Goal: Information Seeking & Learning: Learn about a topic

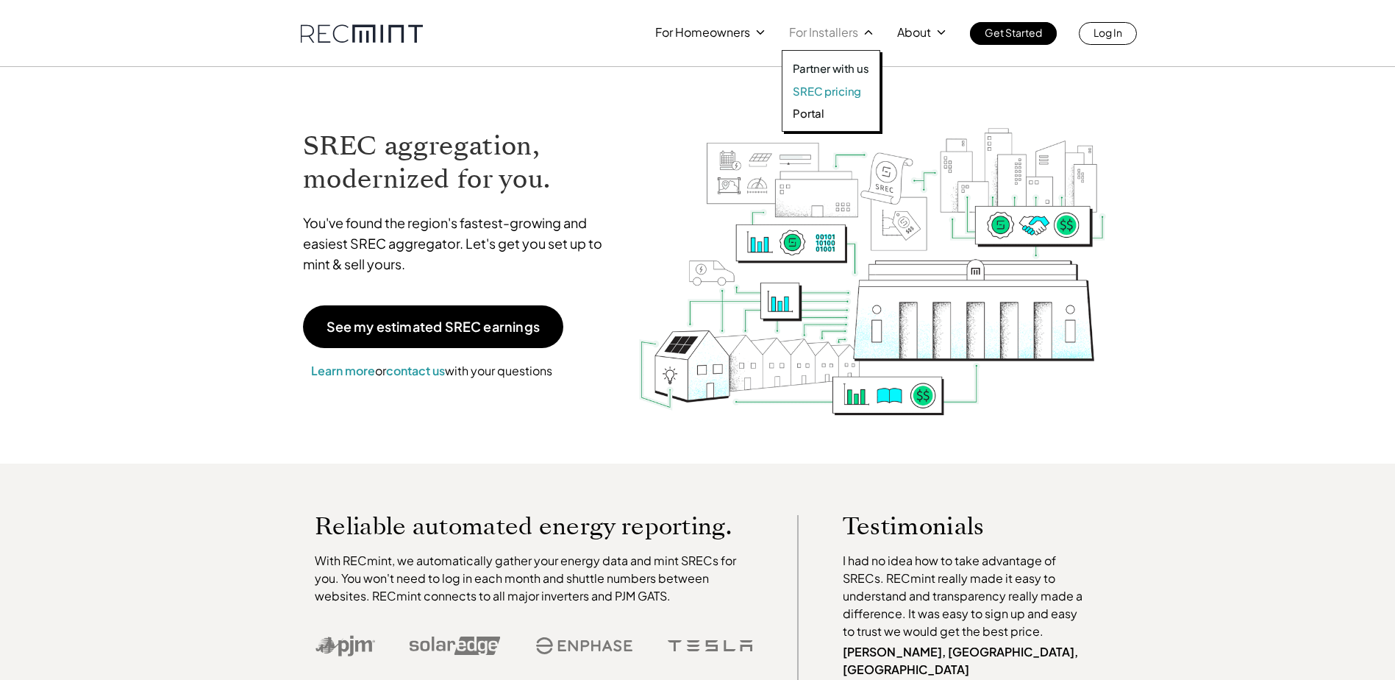
click at [836, 90] on p "SREC pricing" at bounding box center [827, 91] width 68 height 15
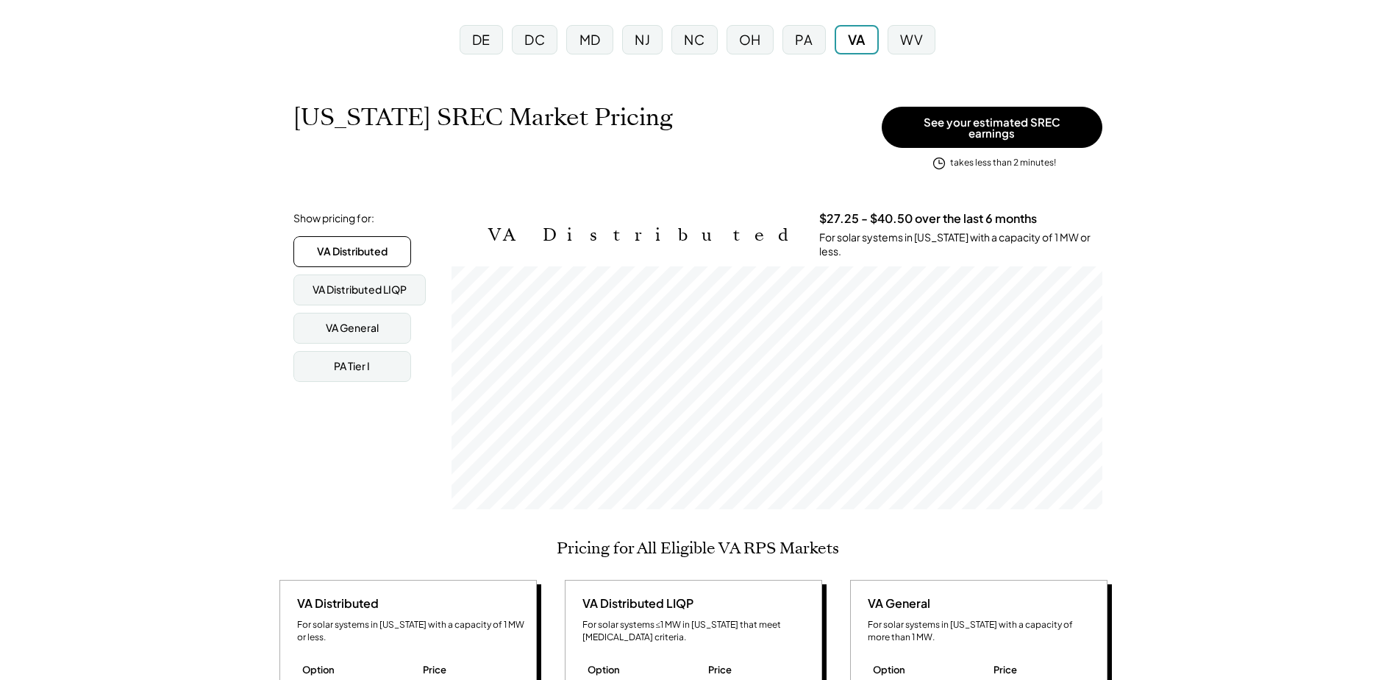
scroll to position [243, 651]
click at [793, 46] on div "PA" at bounding box center [804, 39] width 43 height 29
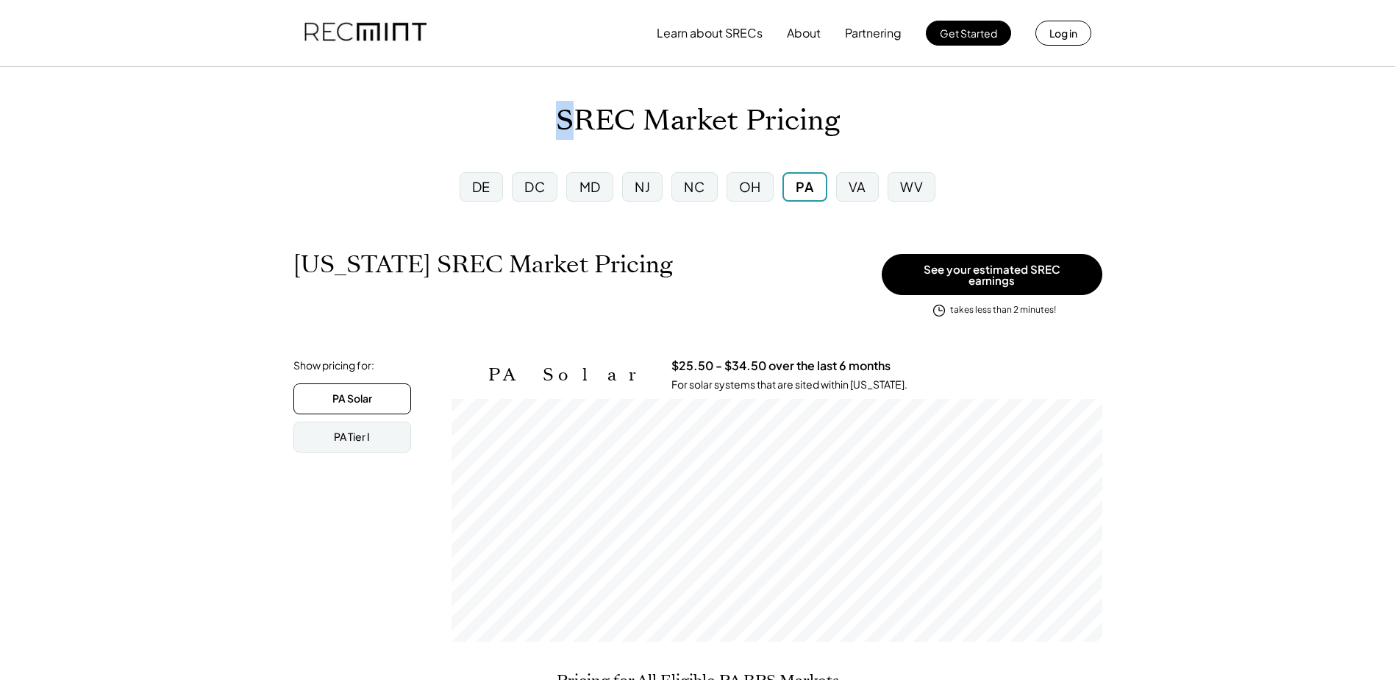
scroll to position [243, 651]
drag, startPoint x: 555, startPoint y: 124, endPoint x: 630, endPoint y: 124, distance: 75.8
click at [630, 124] on div "SREC Market Pricing" at bounding box center [697, 121] width 1395 height 35
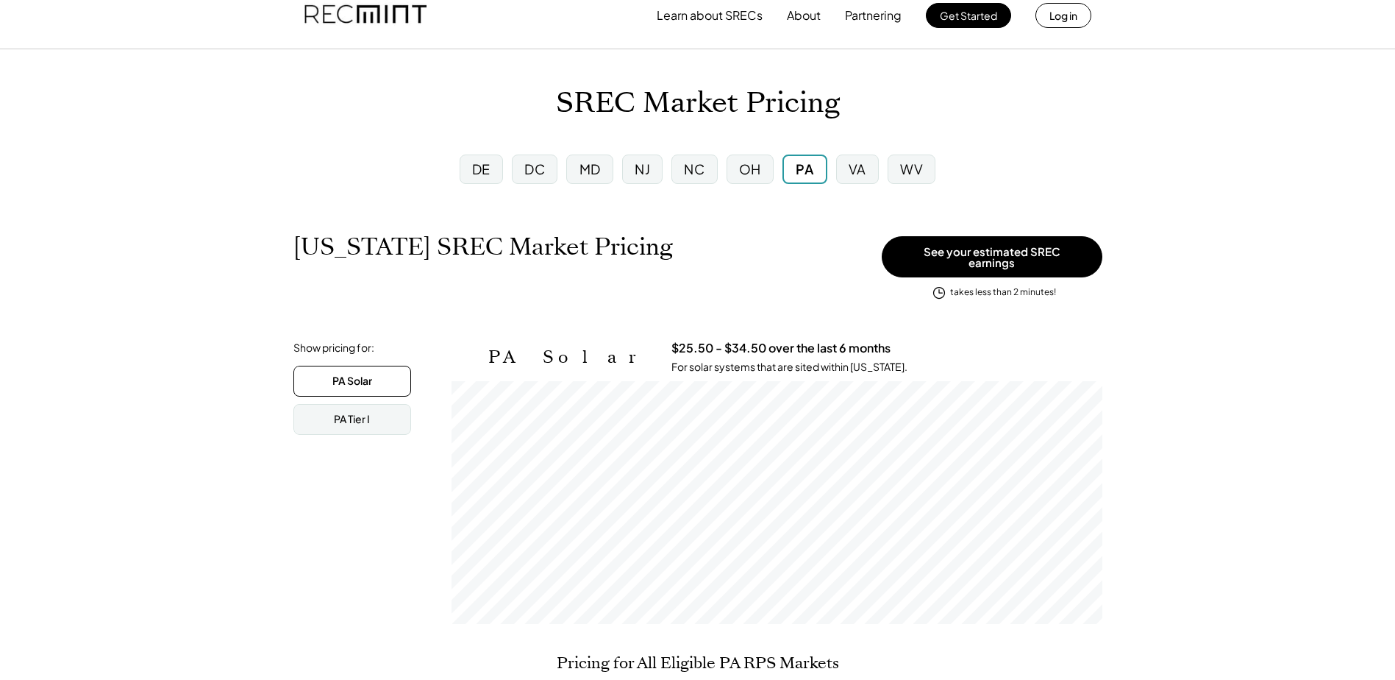
scroll to position [74, 0]
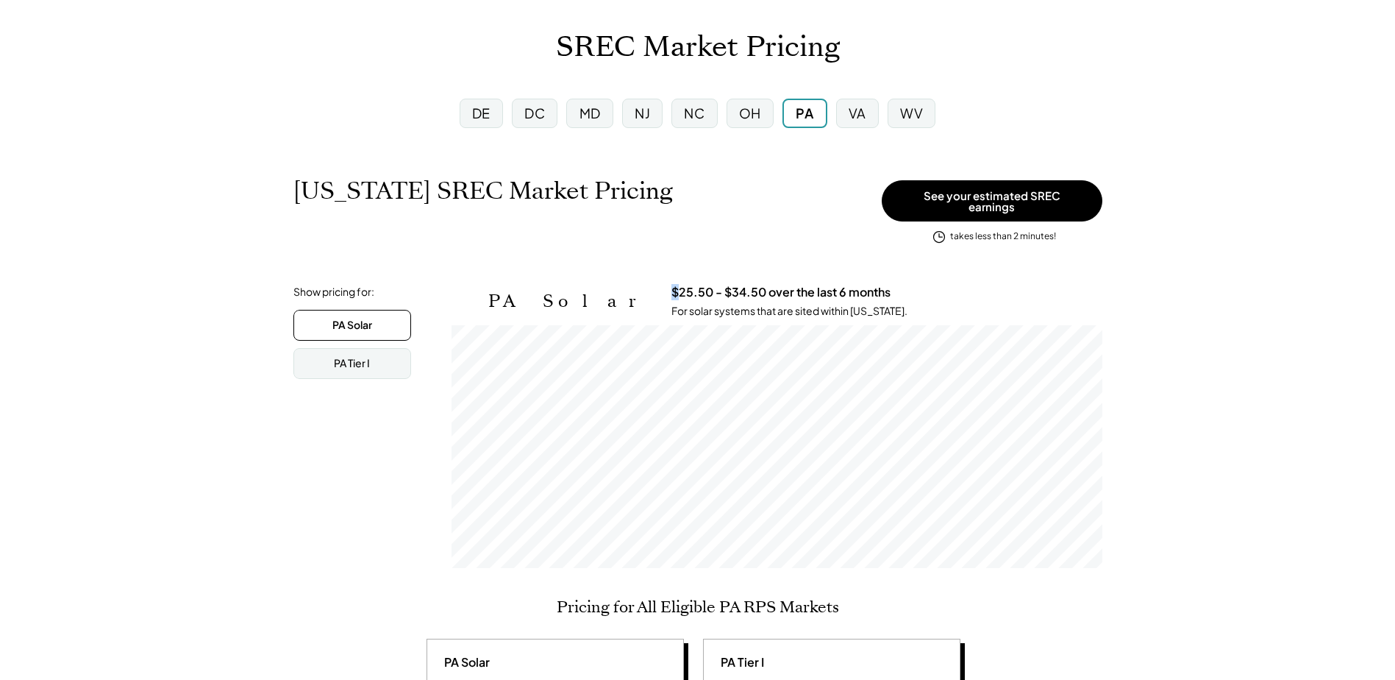
drag, startPoint x: 573, startPoint y: 283, endPoint x: 585, endPoint y: 284, distance: 12.5
click at [585, 285] on div "PA Solar $25.50 - $34.50 over the last 6 months For solar systems that are site…" at bounding box center [795, 301] width 614 height 33
drag, startPoint x: 585, startPoint y: 284, endPoint x: 516, endPoint y: 264, distance: 72.6
click at [955, 57] on div "SREC Market Pricing" at bounding box center [697, 47] width 1395 height 35
